Goal: Transaction & Acquisition: Purchase product/service

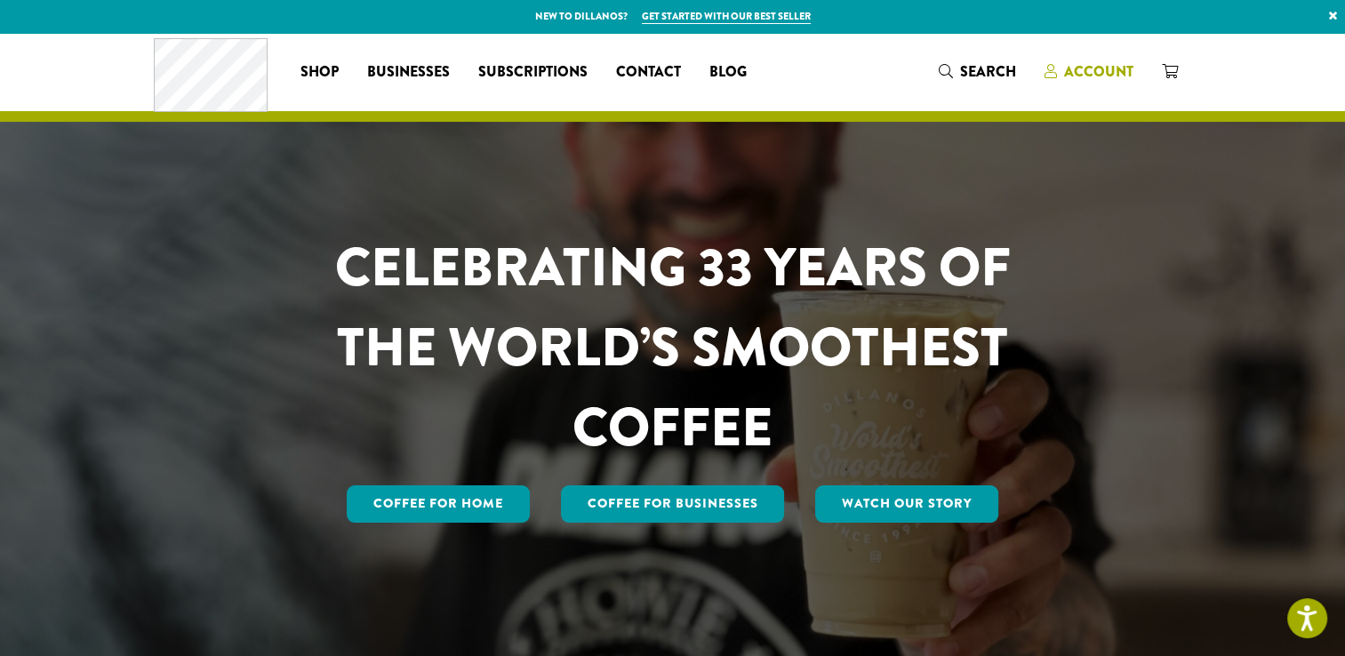
click at [1108, 74] on span "Account" at bounding box center [1098, 71] width 69 height 20
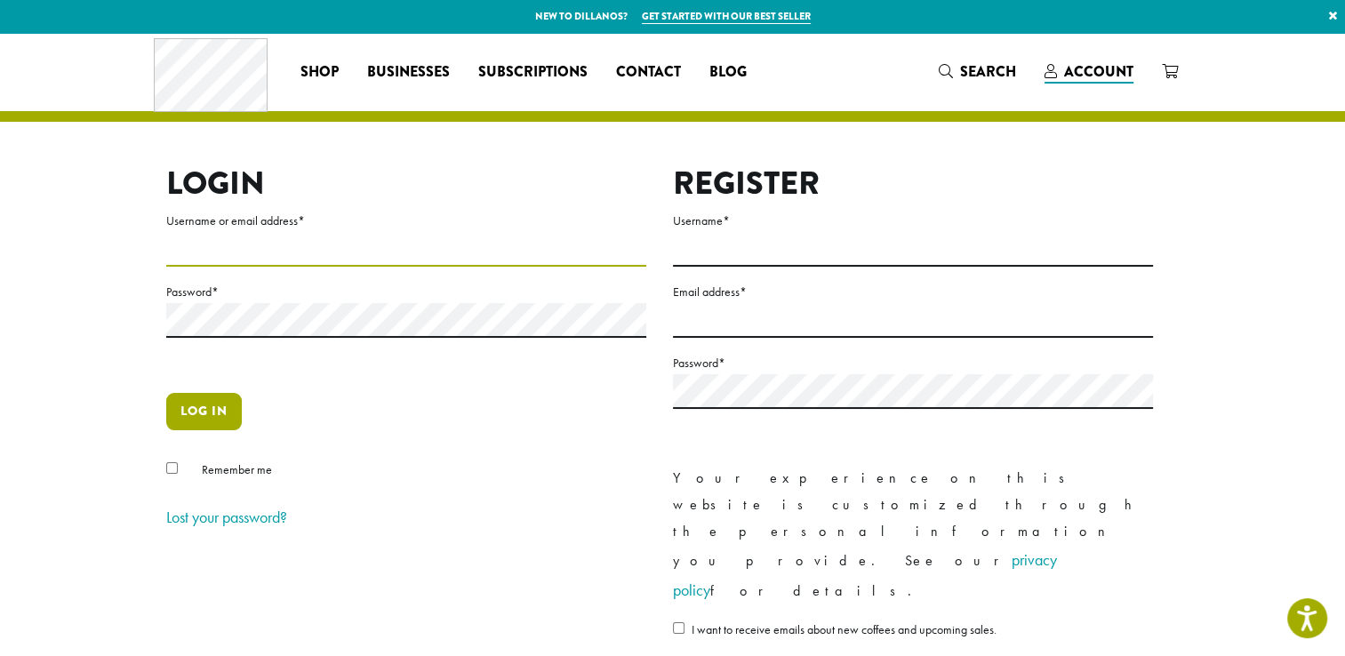
type input "**********"
click at [199, 414] on button "Log in" at bounding box center [204, 411] width 76 height 37
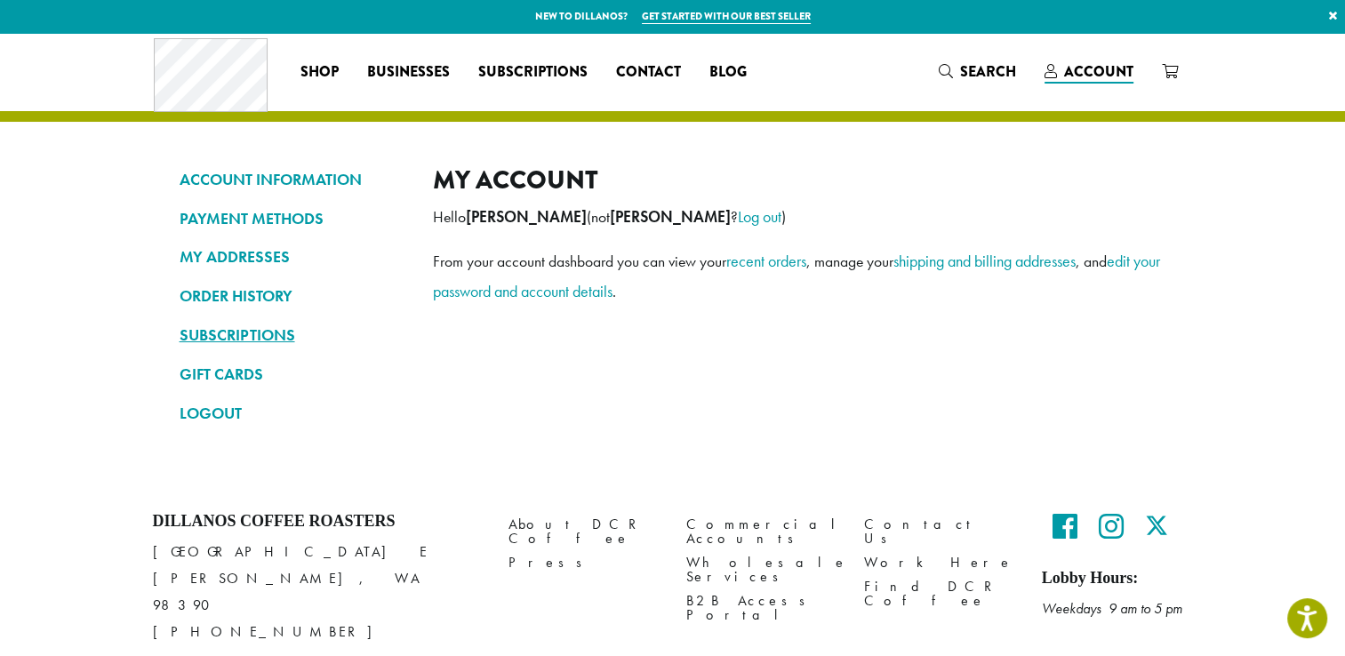
click at [239, 332] on link "SUBSCRIPTIONS" at bounding box center [293, 335] width 227 height 30
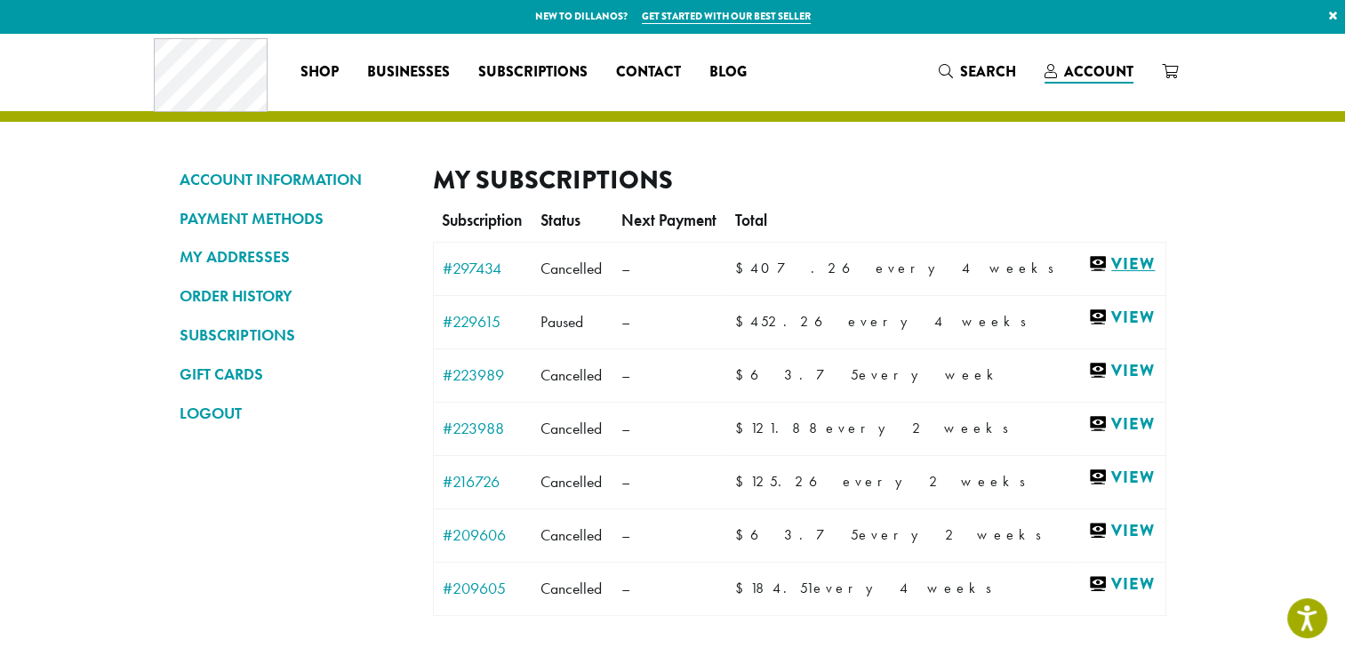
click at [1092, 268] on link "View" at bounding box center [1122, 264] width 68 height 22
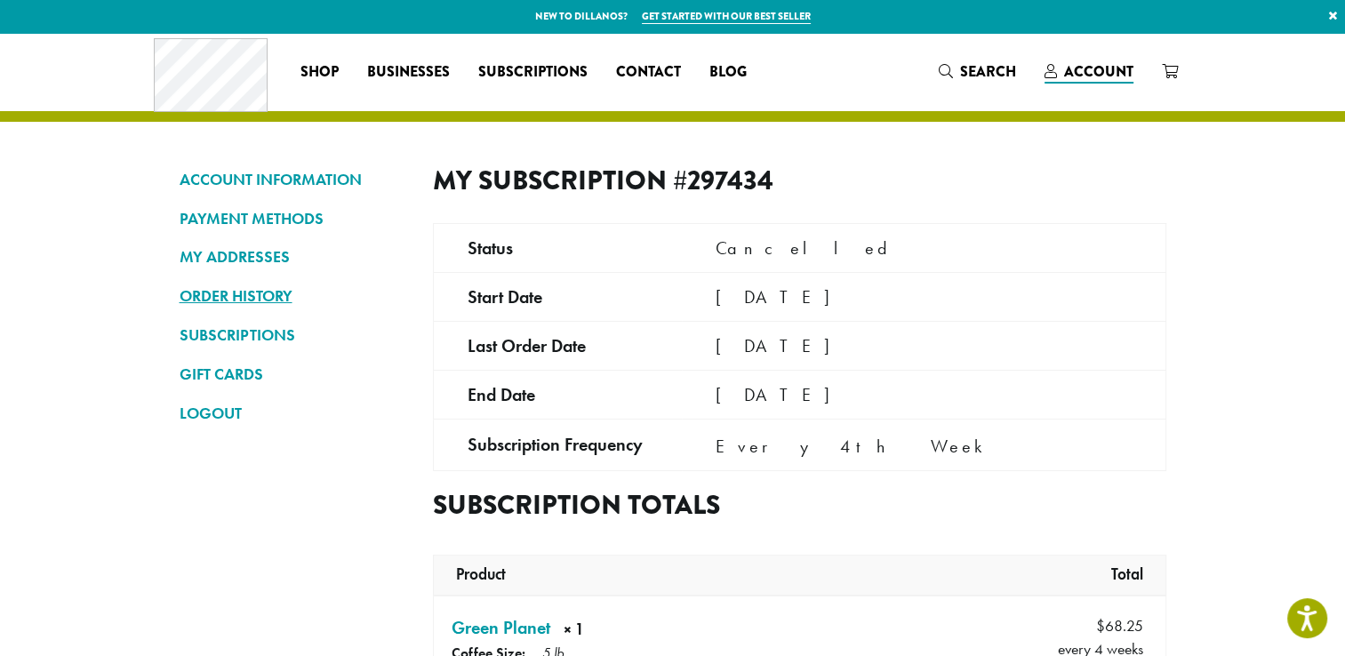
click at [248, 295] on link "ORDER HISTORY" at bounding box center [293, 296] width 227 height 30
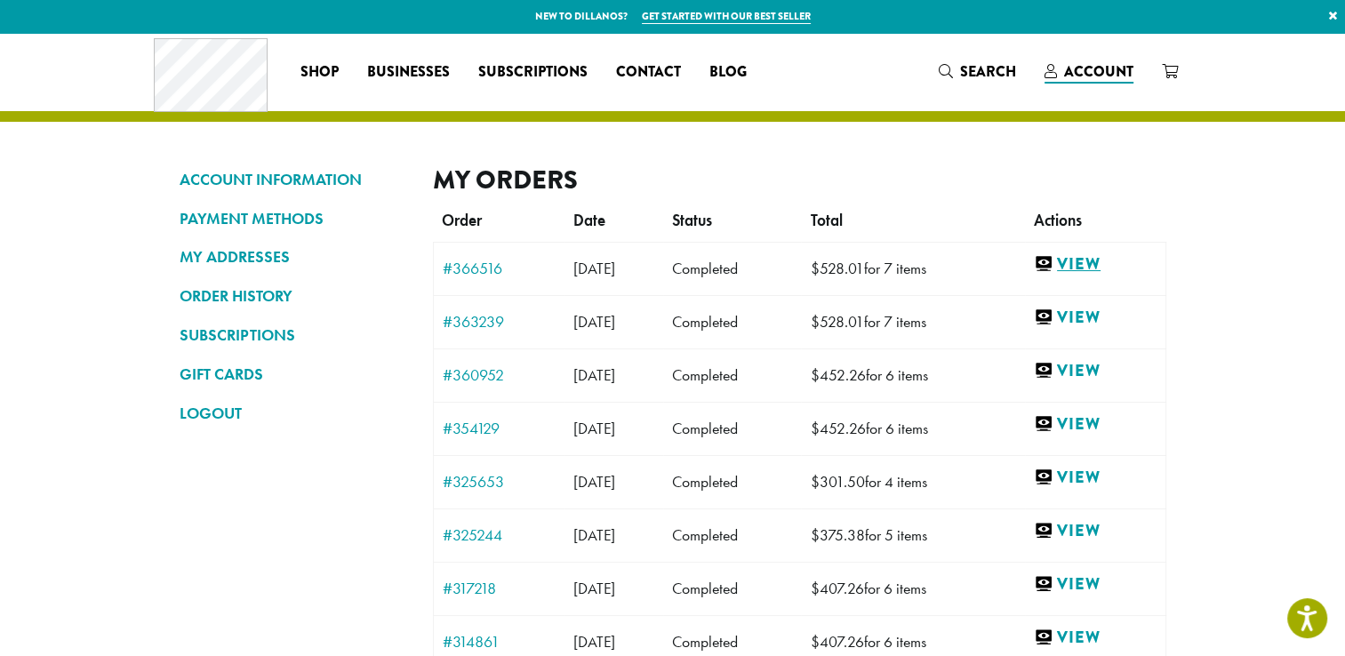
click at [1099, 265] on link "View" at bounding box center [1095, 264] width 123 height 22
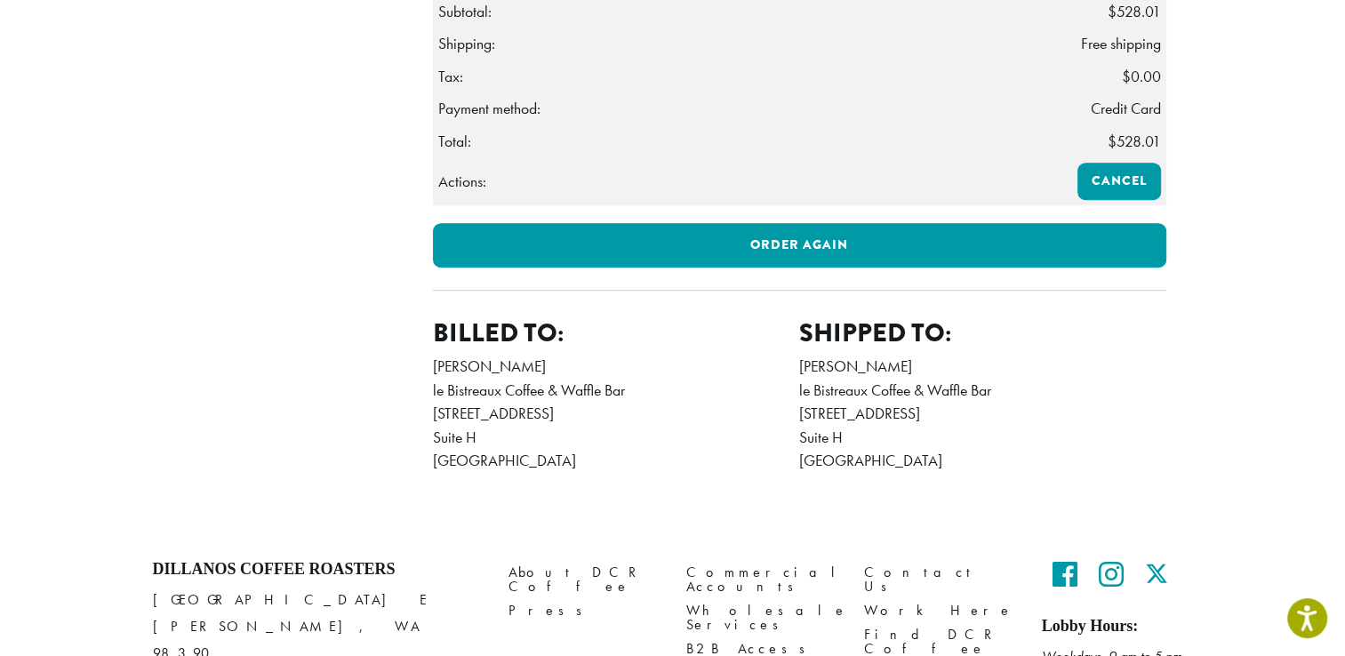
scroll to position [1248, 0]
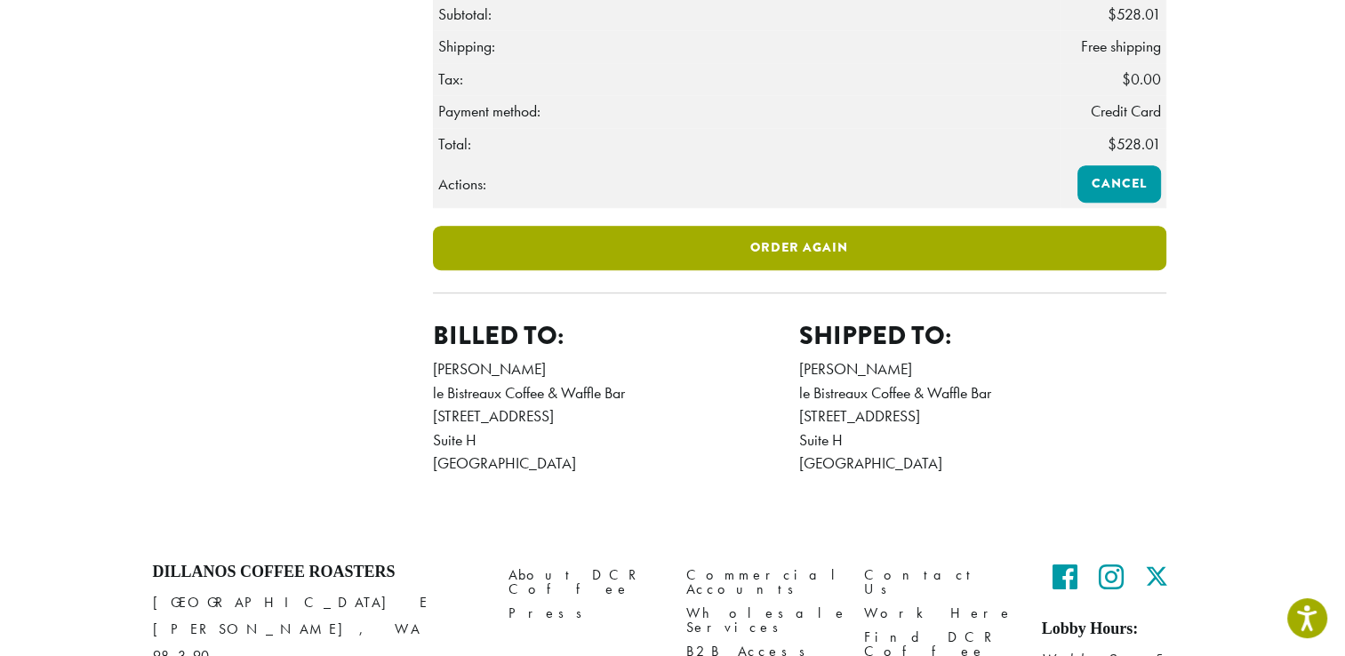
click at [823, 270] on link "Order again" at bounding box center [799, 248] width 733 height 44
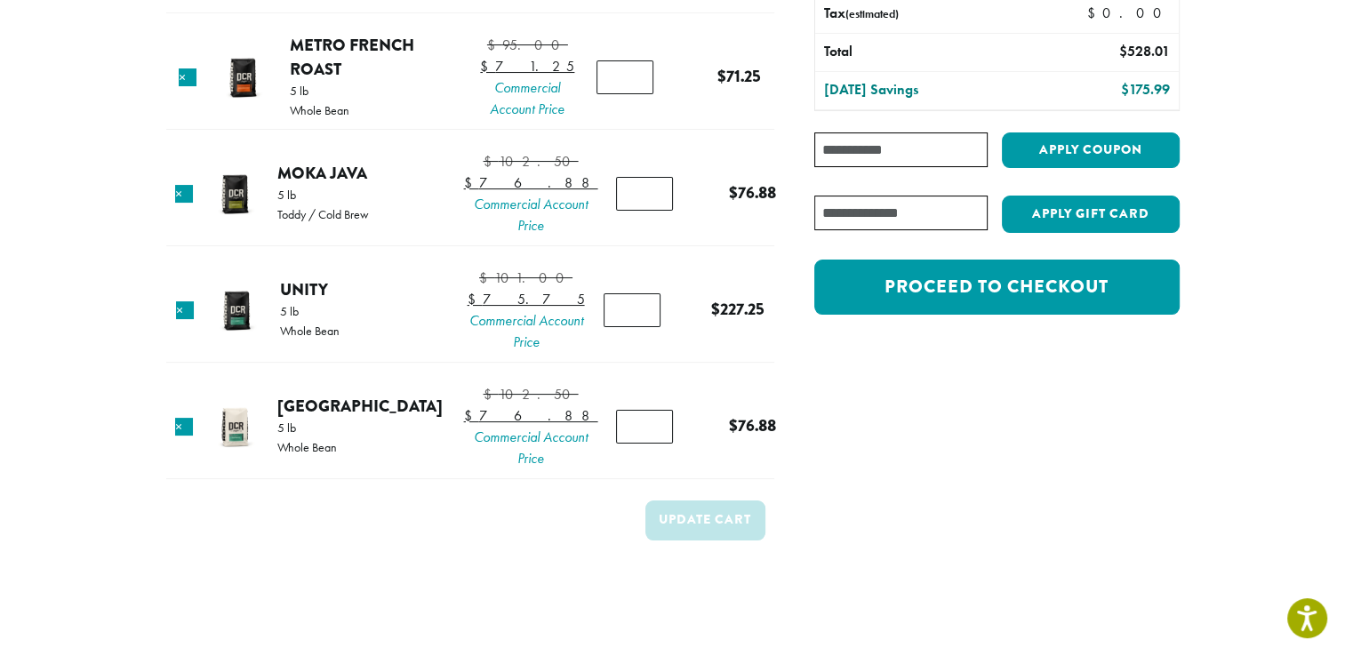
scroll to position [251, 0]
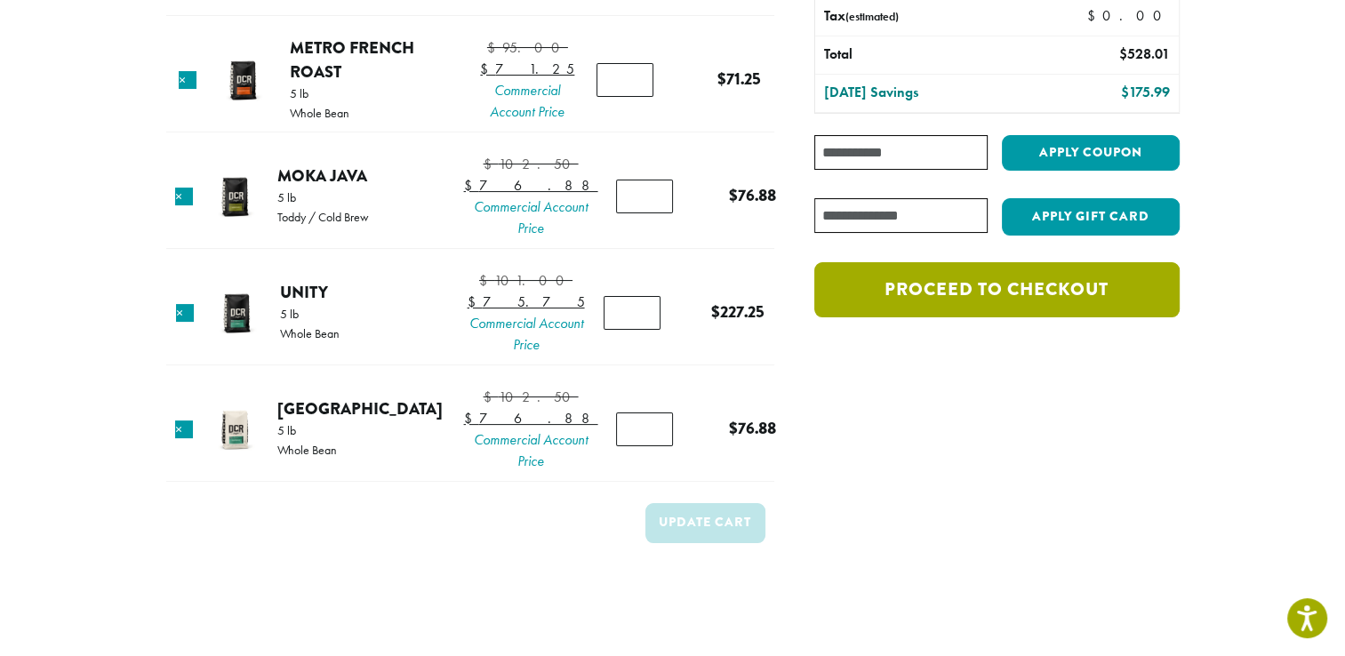
click at [1020, 276] on link "Proceed to checkout" at bounding box center [996, 289] width 364 height 55
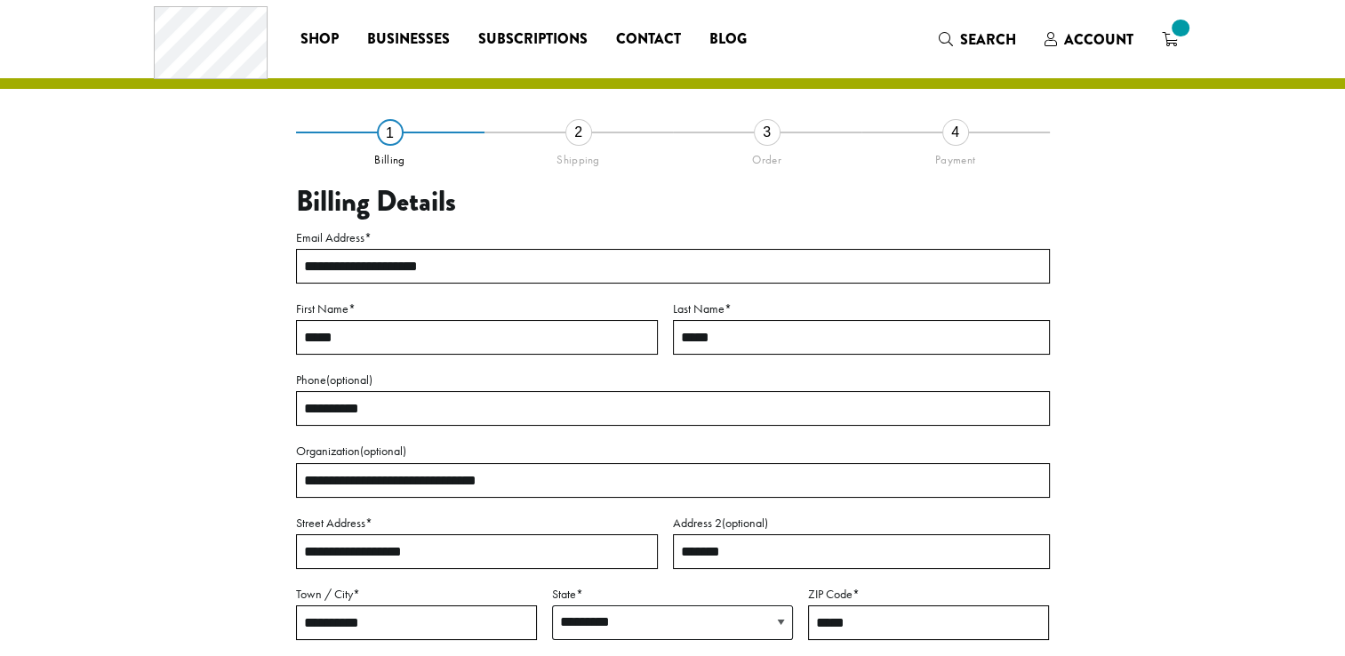
select select "**"
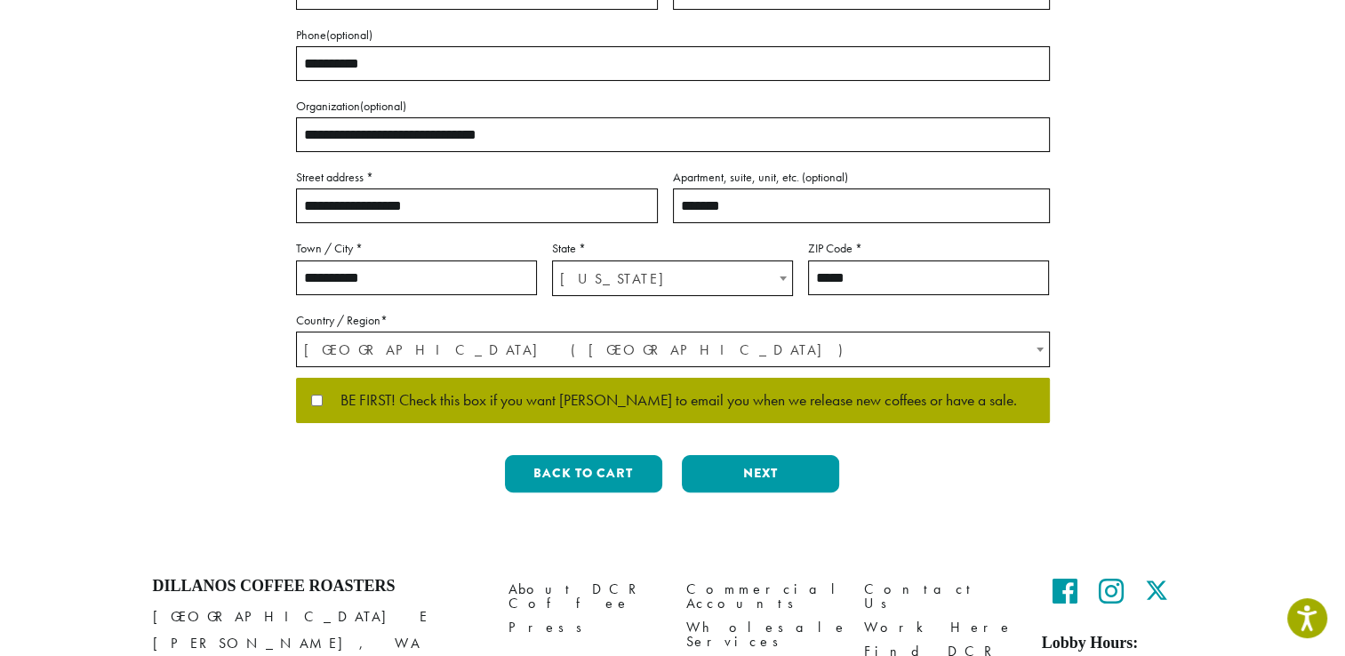
scroll to position [373, 0]
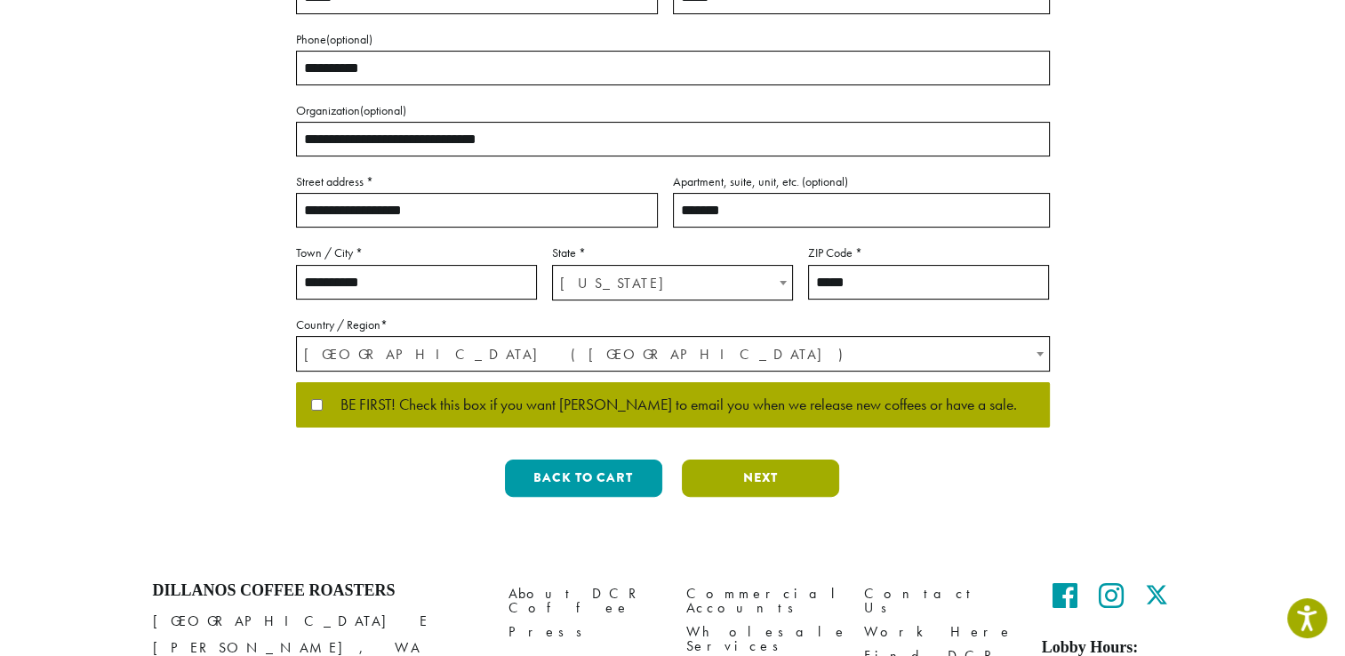
click at [772, 471] on button "Next" at bounding box center [760, 478] width 157 height 37
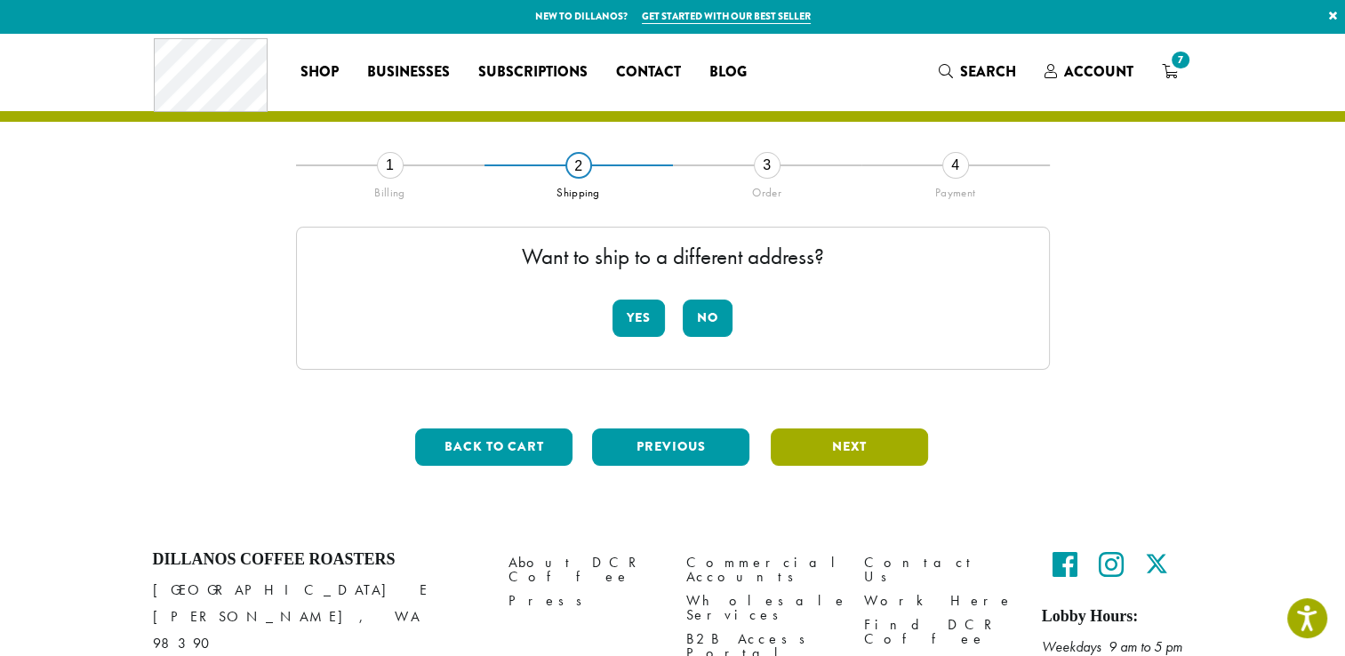
scroll to position [92, 0]
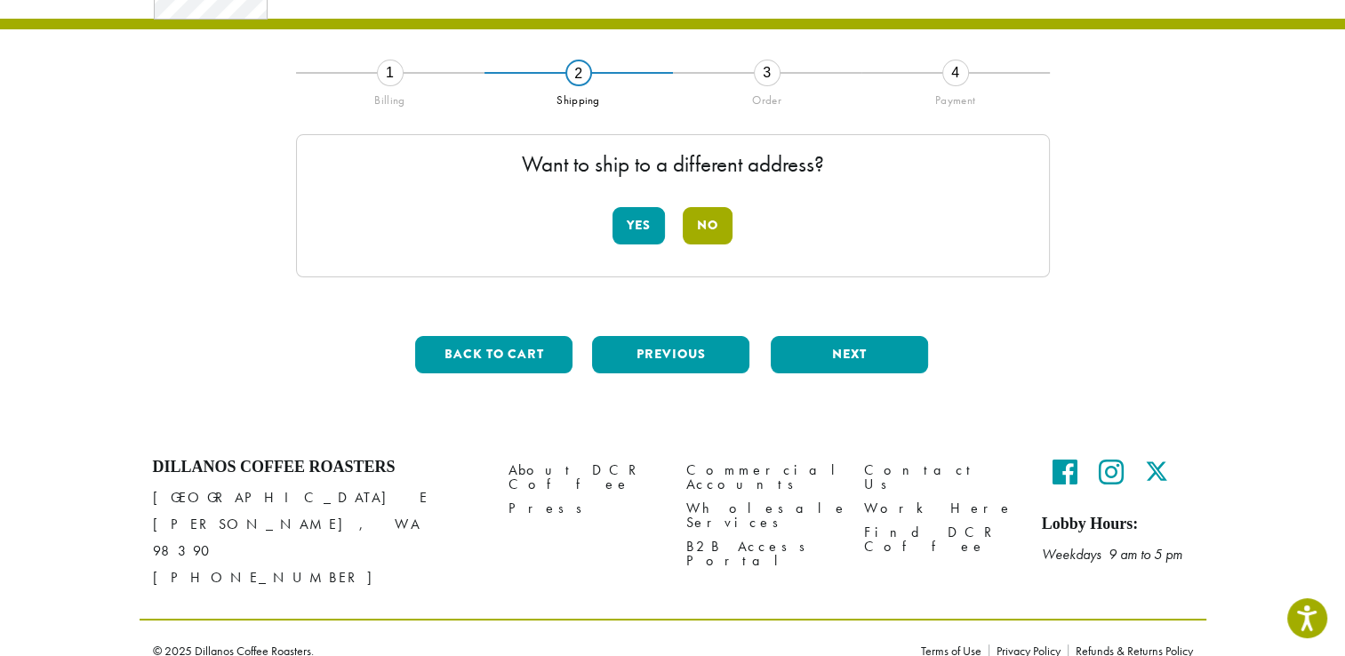
click at [700, 229] on button "No" at bounding box center [708, 225] width 50 height 37
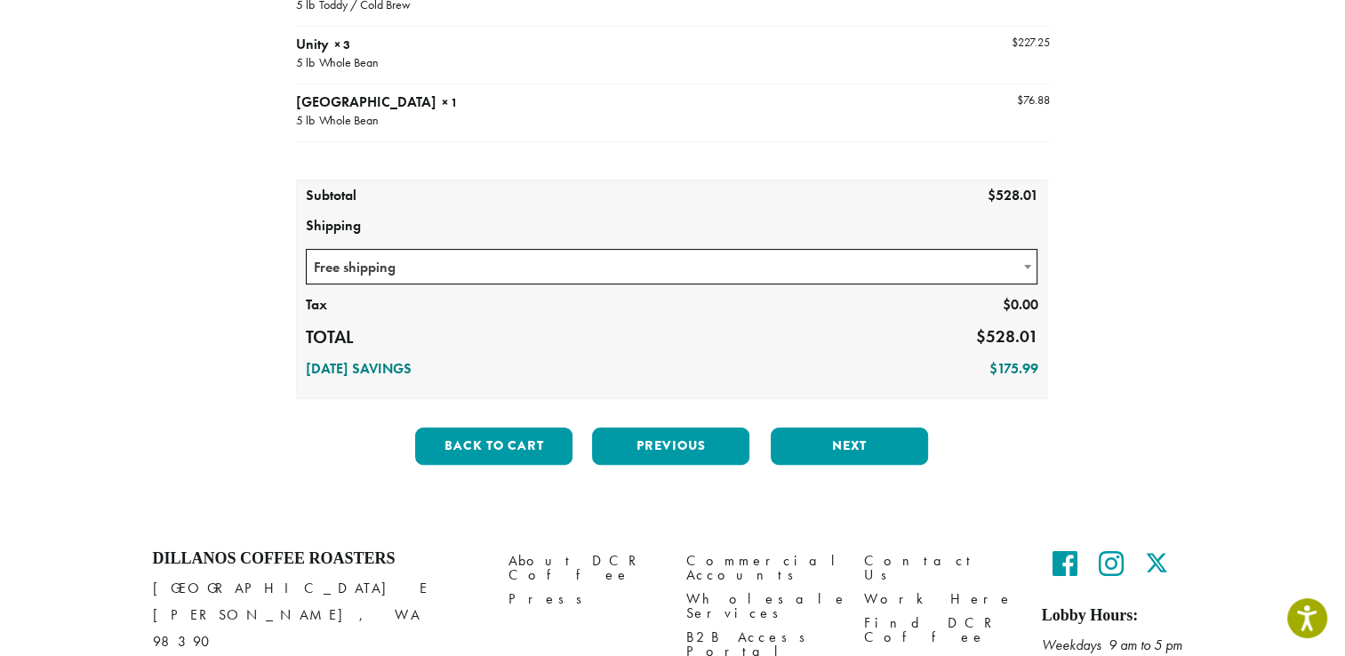
scroll to position [412, 0]
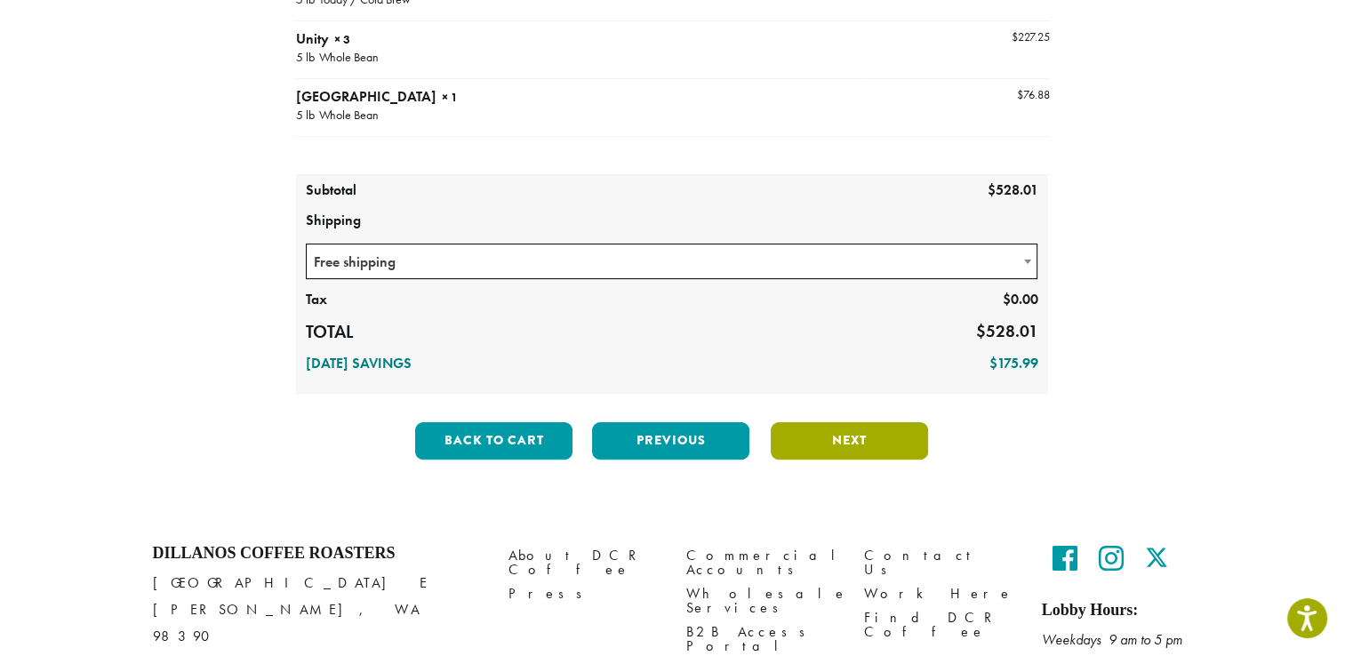
drag, startPoint x: 831, startPoint y: 466, endPoint x: 836, endPoint y: 450, distance: 16.6
click at [836, 450] on div "Back to cart Previous Next" at bounding box center [673, 448] width 754 height 52
click at [836, 450] on button "Next" at bounding box center [849, 440] width 157 height 37
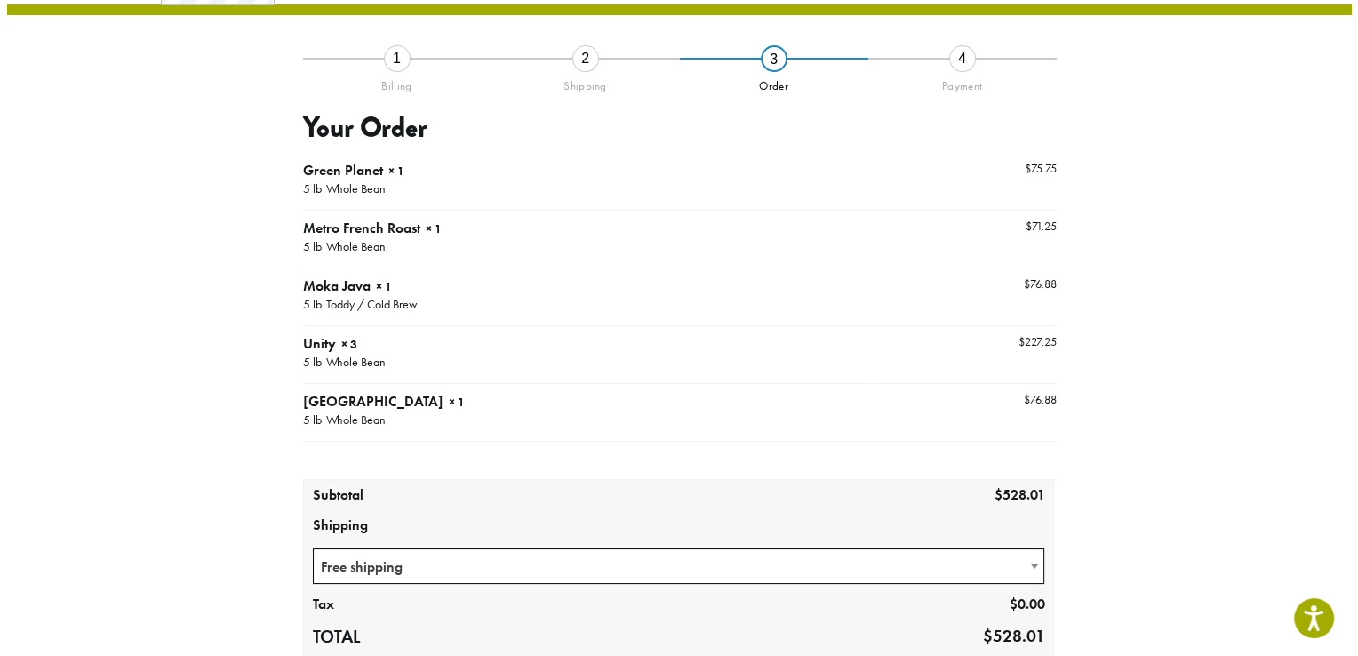
scroll to position [101, 0]
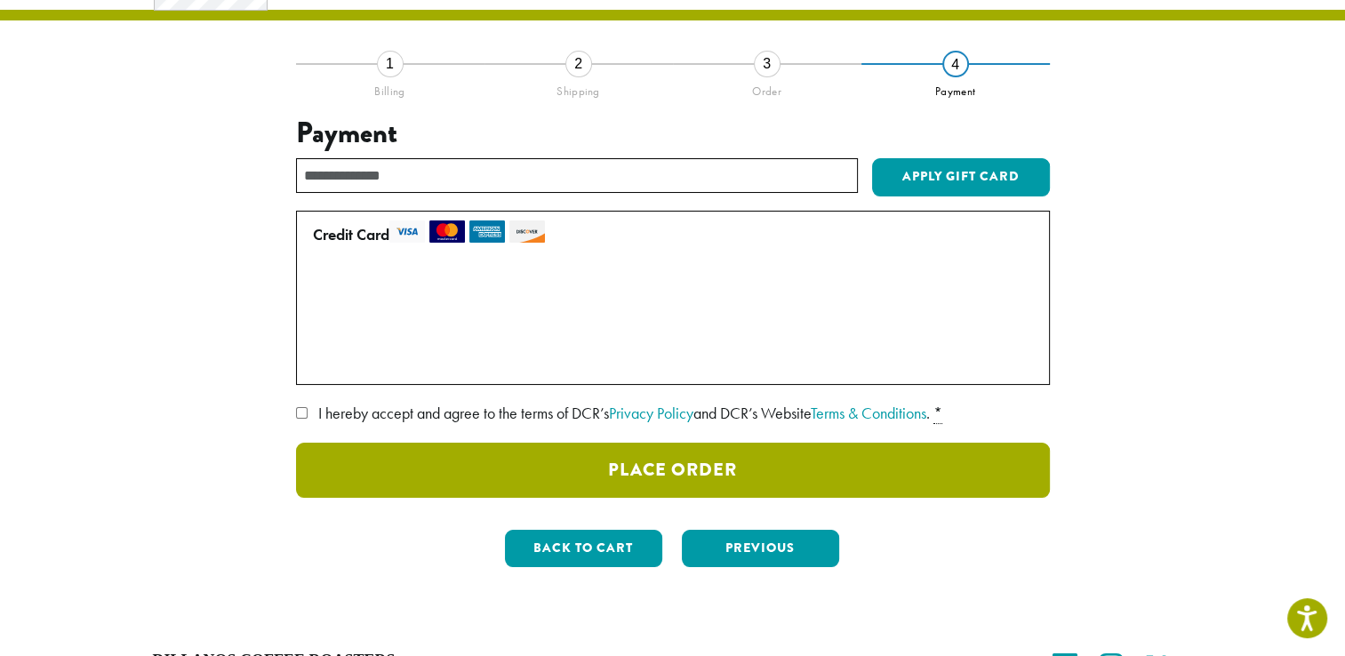
click at [675, 445] on button "Place Order" at bounding box center [673, 470] width 754 height 55
